Goal: Task Accomplishment & Management: Manage account settings

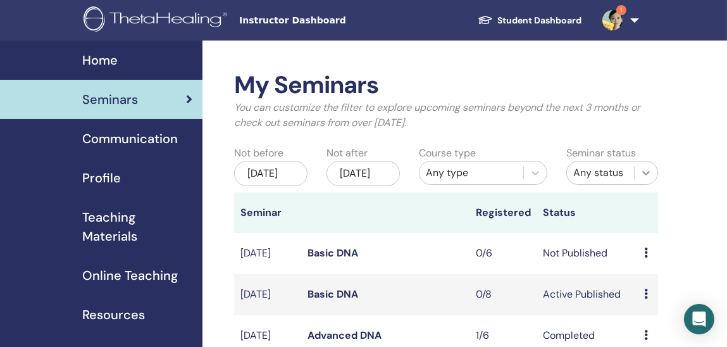
scroll to position [126, 0]
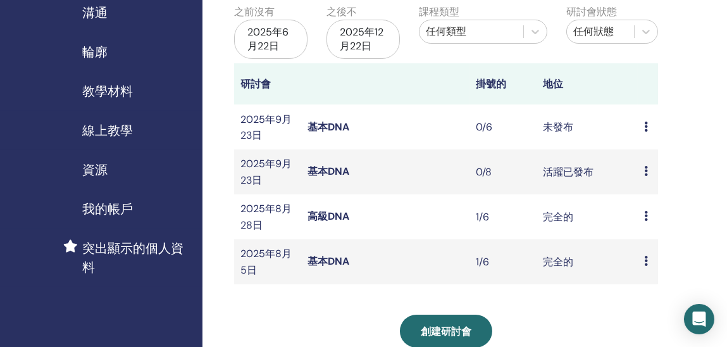
click at [521, 121] on td "0/6" at bounding box center [502, 126] width 67 height 45
click at [559, 120] on font "未發布" at bounding box center [558, 126] width 30 height 13
click at [644, 170] on icon at bounding box center [646, 171] width 4 height 10
click at [639, 217] on font "與會者" at bounding box center [646, 218] width 30 height 13
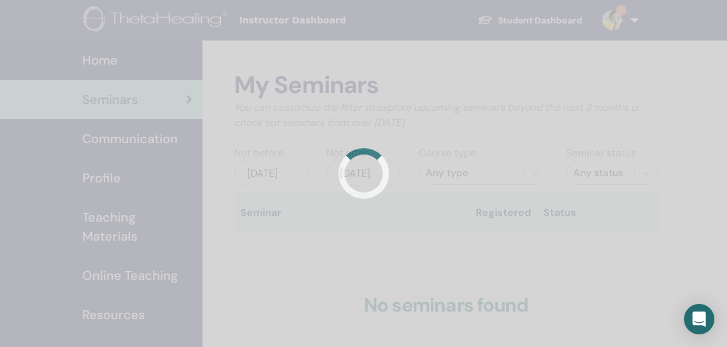
scroll to position [126, 0]
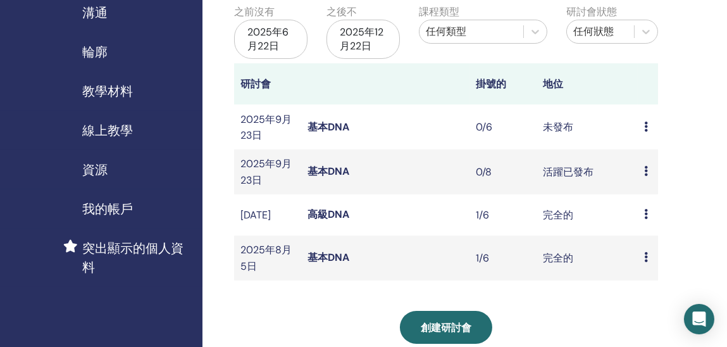
click at [700, 225] on div "我的研討會 您可以自訂濾鏡來探索未來 3 個月後即將舉行的研討會，或查看 3 個月前舉行的研討會。 之前沒有 2025年6月22日 之後不 2025年12月2…" at bounding box center [486, 271] width 569 height 712
click at [578, 173] on font "活躍已發布" at bounding box center [568, 171] width 51 height 13
click at [647, 169] on icon at bounding box center [646, 171] width 4 height 10
click at [642, 176] on font "預覽" at bounding box center [645, 179] width 20 height 13
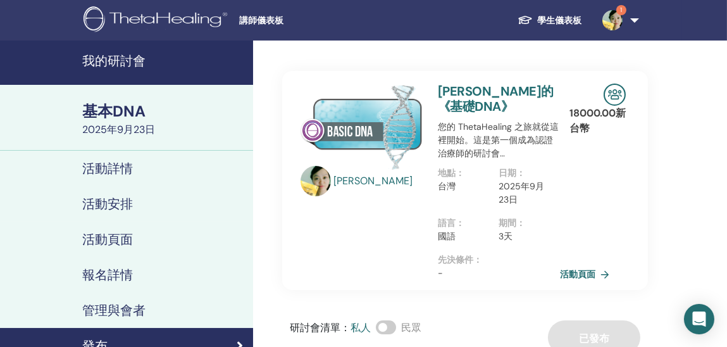
click at [354, 238] on div "[PERSON_NAME]" at bounding box center [361, 181] width 137 height 194
click at [574, 272] on font "活動頁面" at bounding box center [579, 274] width 35 height 11
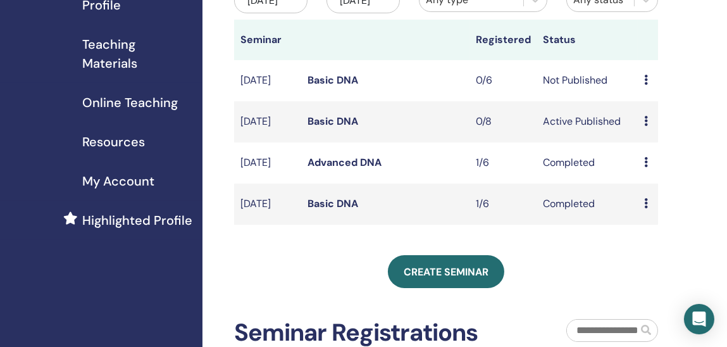
scroll to position [189, 0]
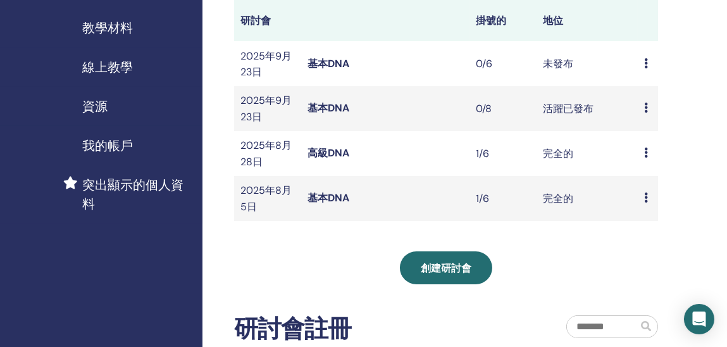
click at [628, 242] on div "我的研討會 您可以自訂濾鏡來探索未來 [DATE]即將舉行的研討會，或查看 [DATE]舉行的研討會。 之前沒有 [DATE][DATE]不 [DATE] 課…" at bounding box center [446, 136] width 424 height 508
click at [646, 58] on icon at bounding box center [646, 63] width 4 height 10
click at [650, 128] on font "取消" at bounding box center [644, 126] width 20 height 13
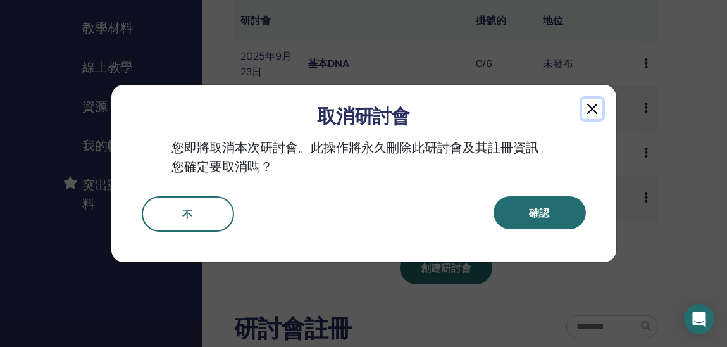
click at [591, 108] on button "button" at bounding box center [592, 109] width 20 height 20
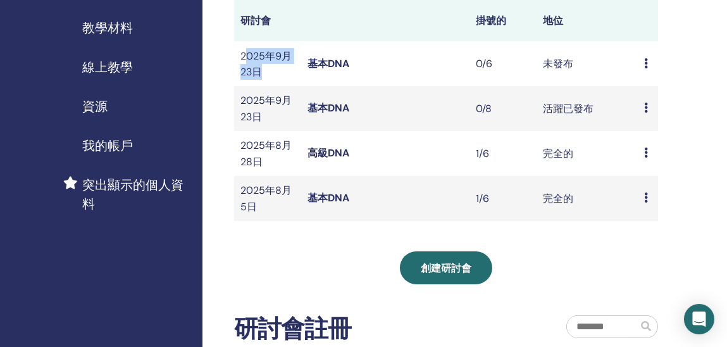
drag, startPoint x: 247, startPoint y: 58, endPoint x: 277, endPoint y: 68, distance: 32.2
click at [277, 68] on td "2025年9月23日" at bounding box center [267, 63] width 67 height 45
click at [645, 58] on icon at bounding box center [646, 63] width 4 height 10
click at [635, 125] on font "取消" at bounding box center [643, 125] width 20 height 13
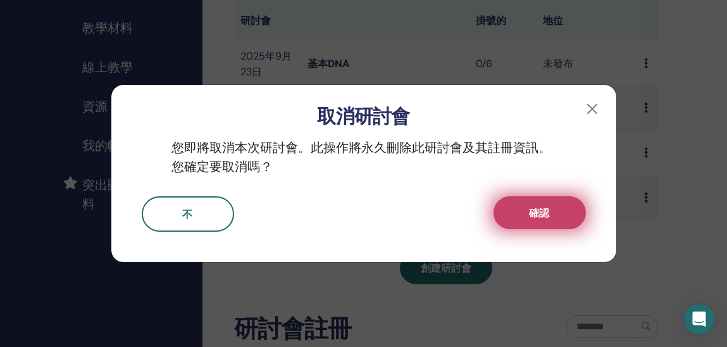
click at [505, 207] on button "確認" at bounding box center [539, 212] width 92 height 33
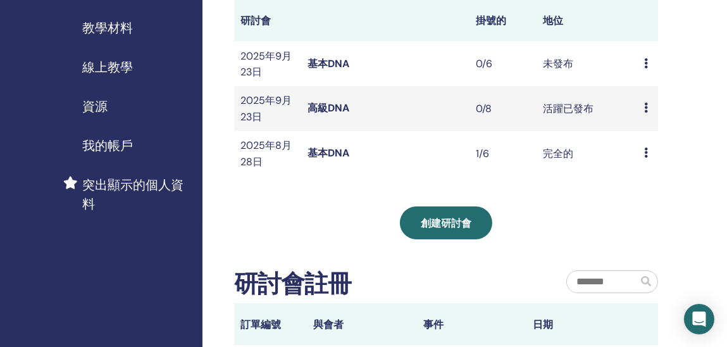
click at [395, 179] on div "我的研討會 您可以自訂濾鏡來探索未來 [DATE]即將舉行的研討會，或查看 [DATE]舉行的研討會。 之前沒有 [DATE][DATE]不 [DATE] 課…" at bounding box center [446, 113] width 424 height 463
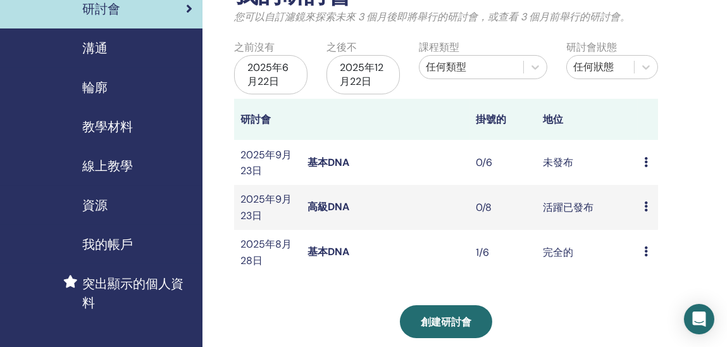
scroll to position [63, 0]
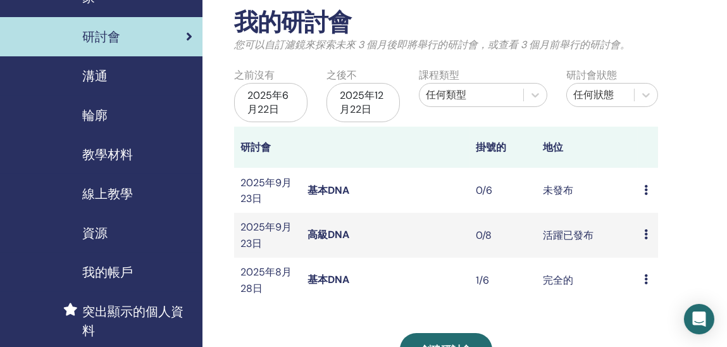
click at [644, 233] on icon at bounding box center [646, 234] width 4 height 10
click at [646, 237] on font "預覽" at bounding box center [641, 243] width 20 height 13
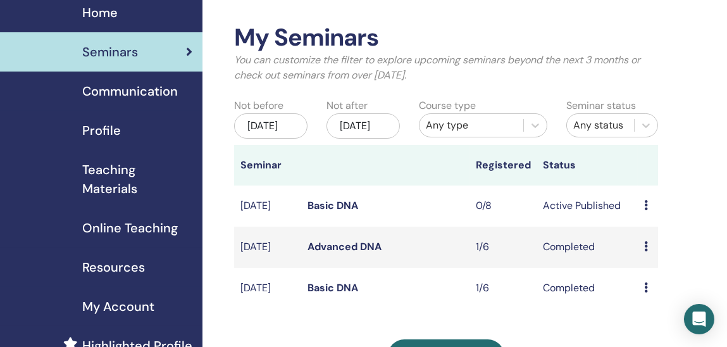
scroll to position [63, 0]
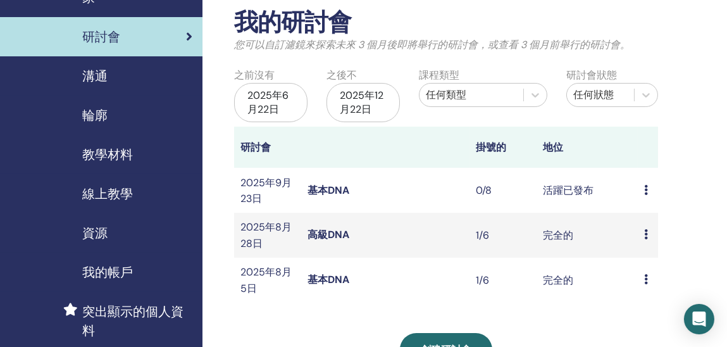
click at [646, 185] on icon at bounding box center [646, 190] width 4 height 10
click at [678, 120] on div "我的研討會 您可以自訂濾鏡來探索未來 3 個月後即將舉行的研討會，或查看 3 個月前舉行的研討會。 之前沒有 2025年6月22日 之後不 2025年12月2…" at bounding box center [486, 313] width 569 height 671
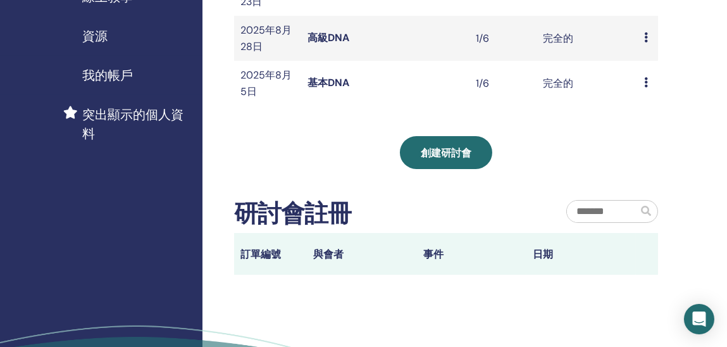
scroll to position [252, 0]
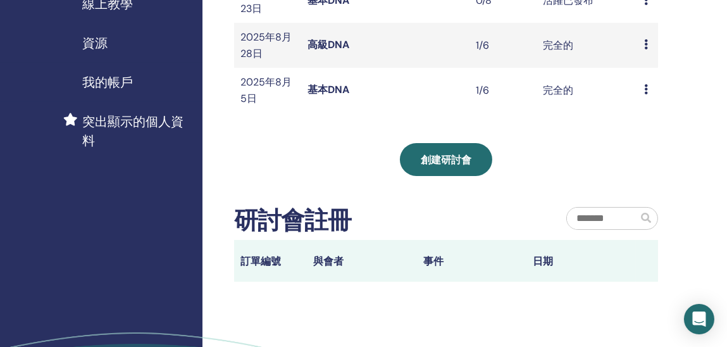
click at [538, 168] on div "創建研討會" at bounding box center [446, 159] width 424 height 33
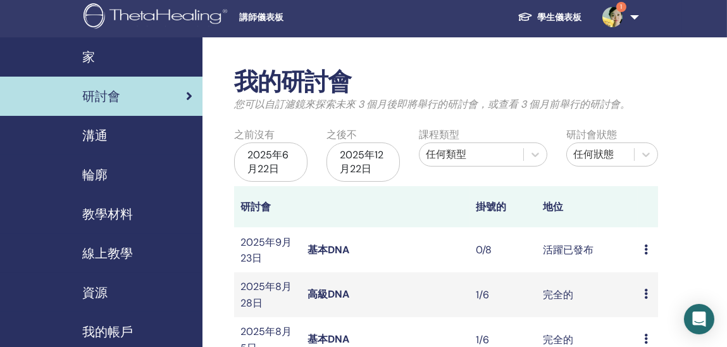
scroll to position [0, 0]
